Goal: Information Seeking & Learning: Learn about a topic

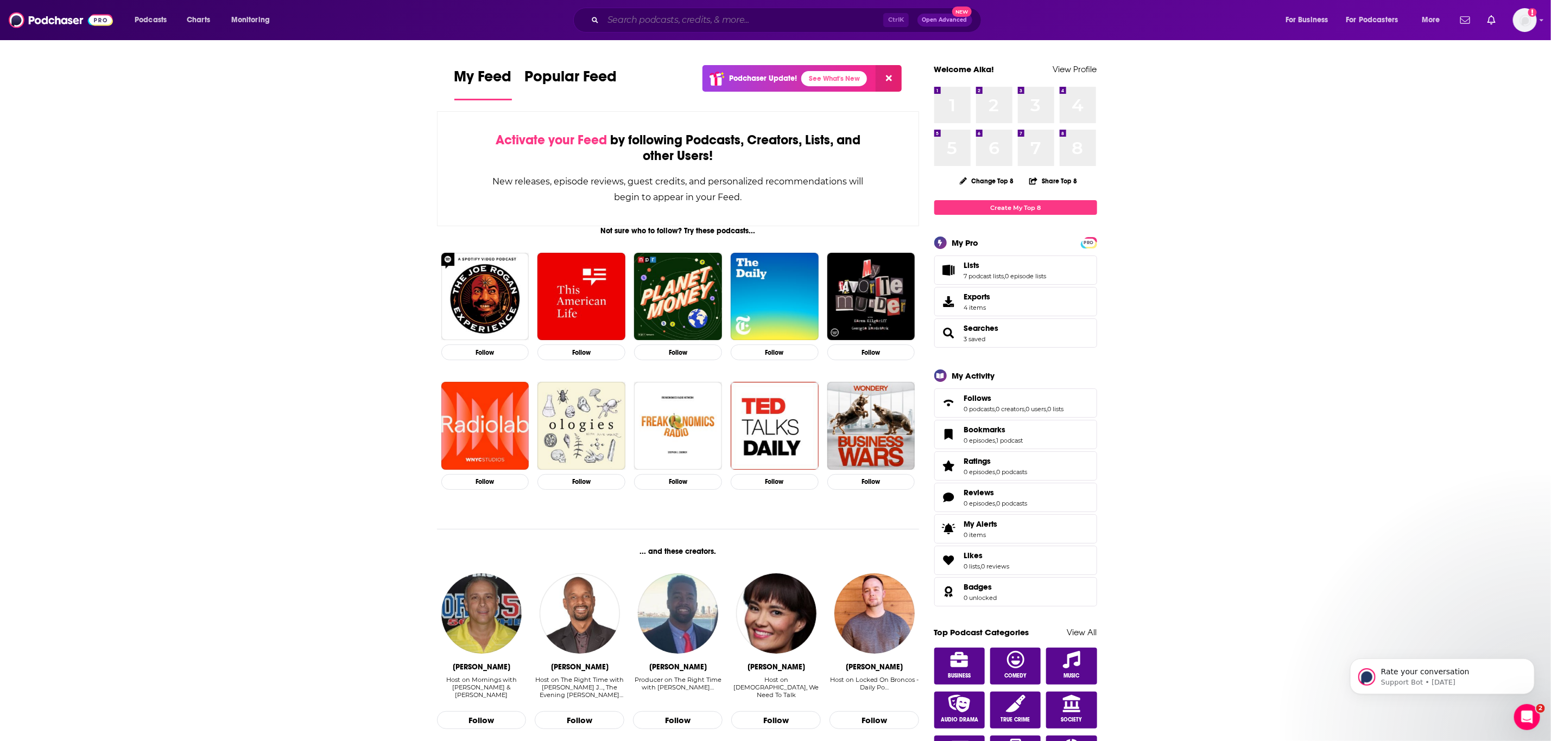
click at [715, 20] on input "Search podcasts, credits, & more..." at bounding box center [743, 19] width 280 height 17
paste input "EVs for Everyone"
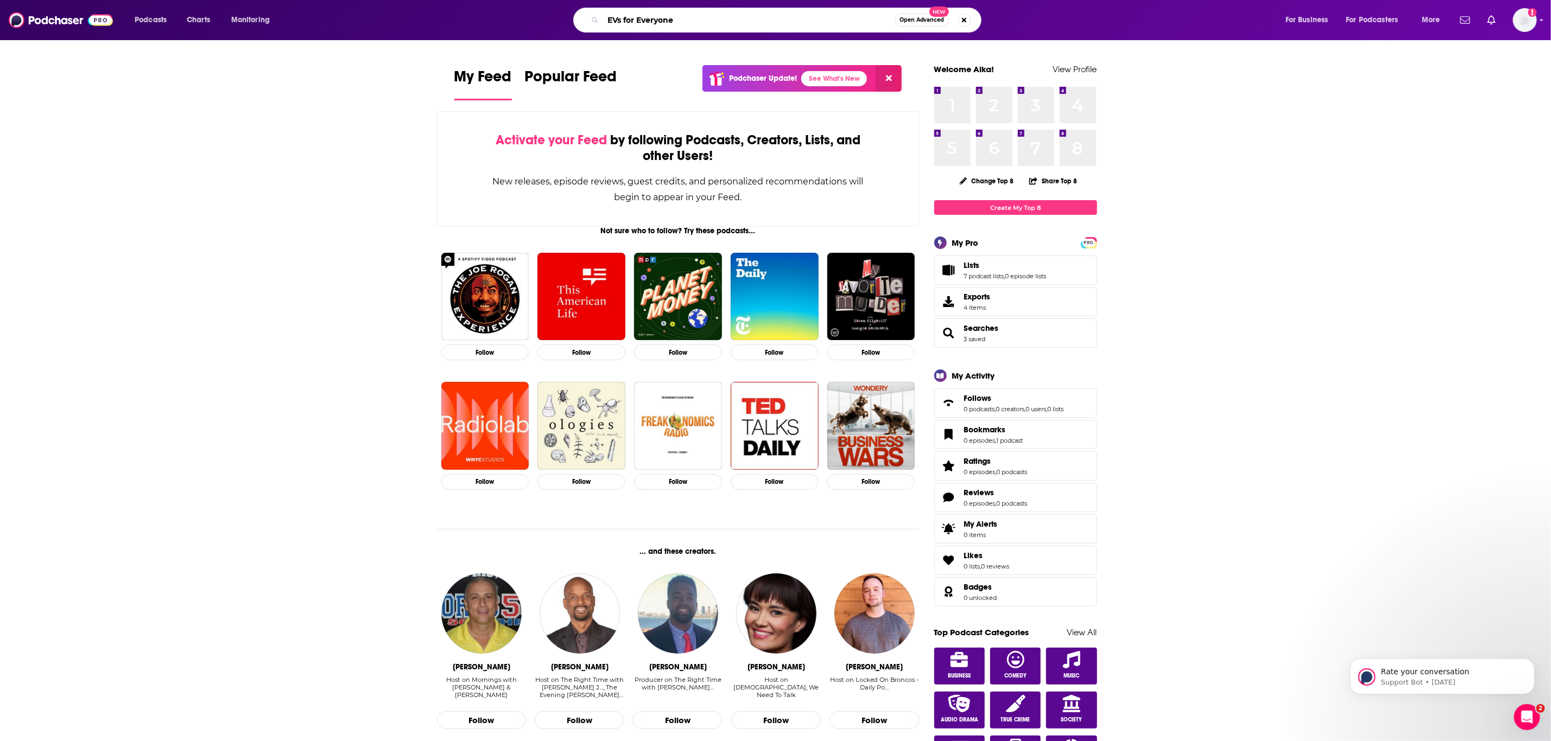
type input "EVs for Everyone"
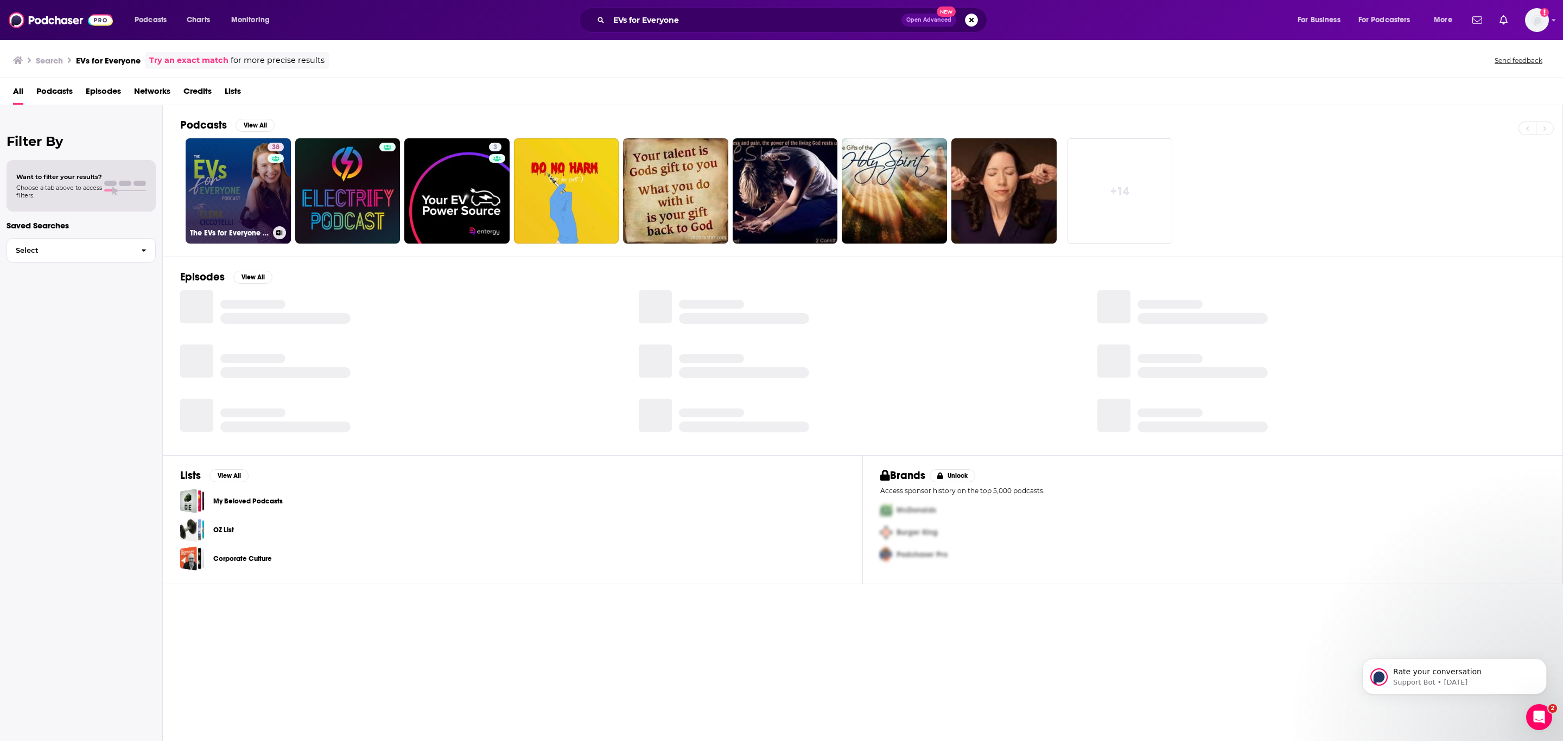
click at [240, 171] on link "38 The EVs for Everyone Podcast" at bounding box center [238, 190] width 105 height 105
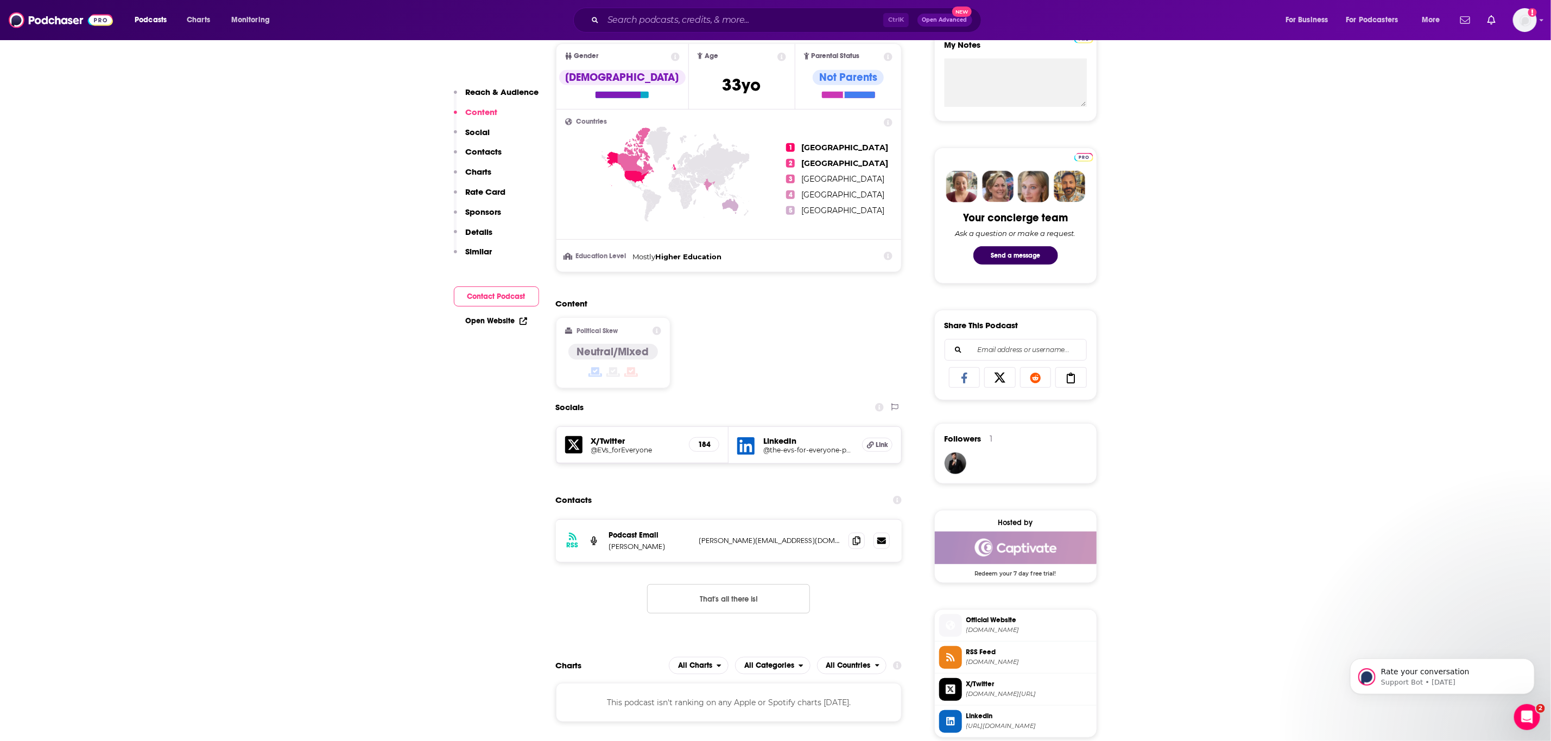
scroll to position [410, 0]
click at [860, 546] on icon at bounding box center [857, 541] width 8 height 9
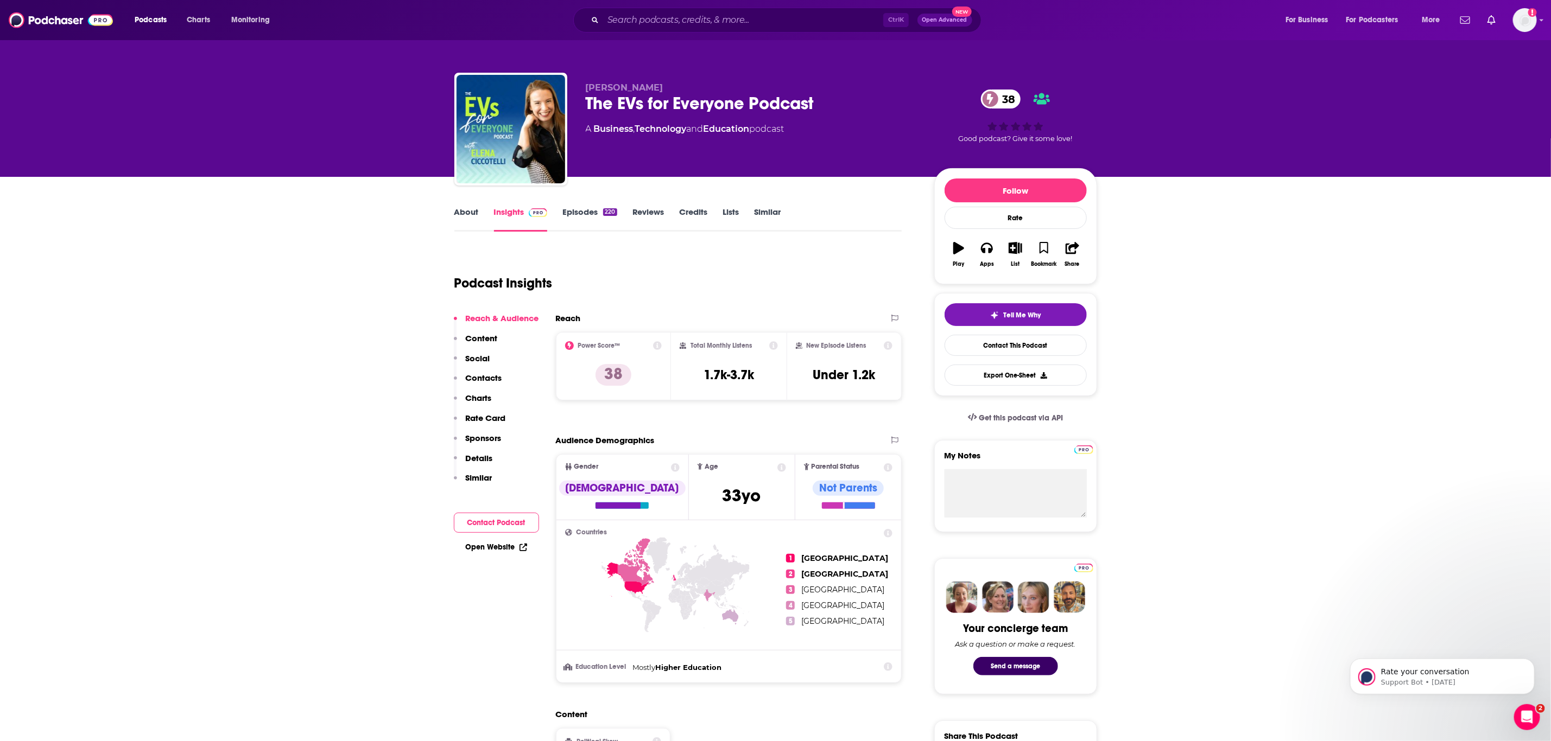
scroll to position [199, 0]
